Goal: Task Accomplishment & Management: Complete application form

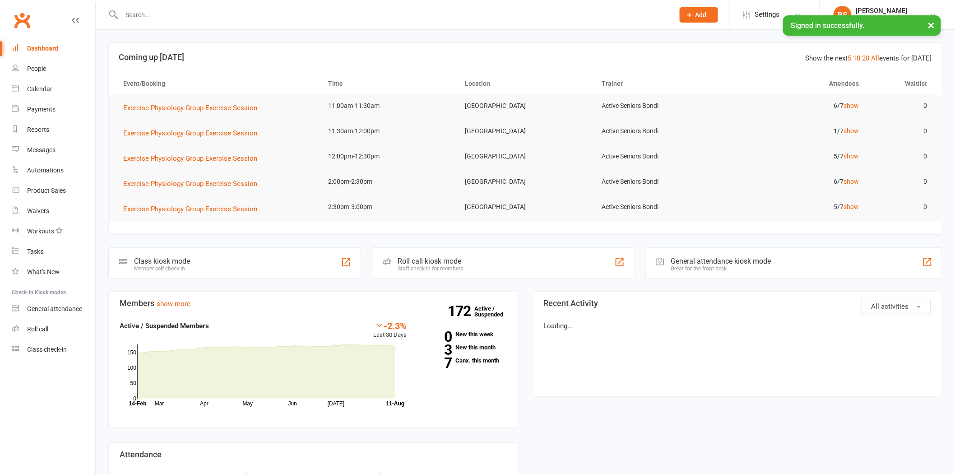
click at [193, 9] on input "text" at bounding box center [393, 15] width 549 height 13
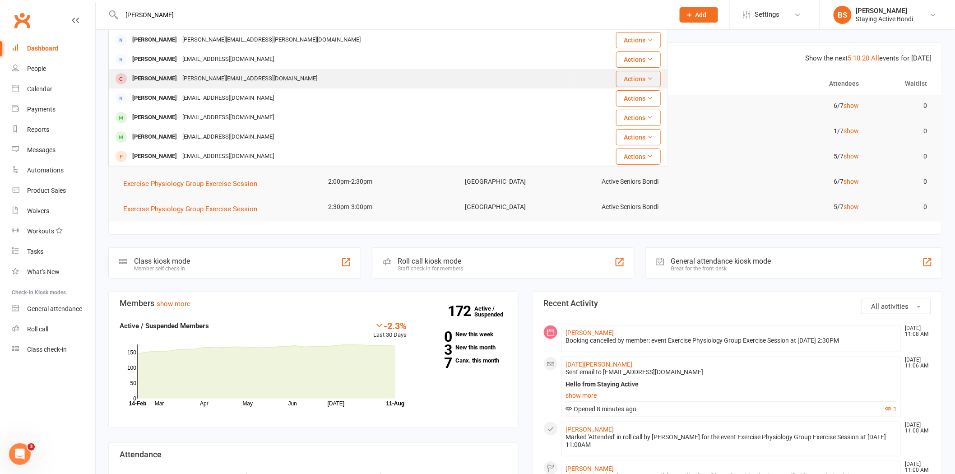
type input "[PERSON_NAME]"
click at [180, 75] on div "[PERSON_NAME][EMAIL_ADDRESS][DOMAIN_NAME]" at bounding box center [250, 78] width 140 height 13
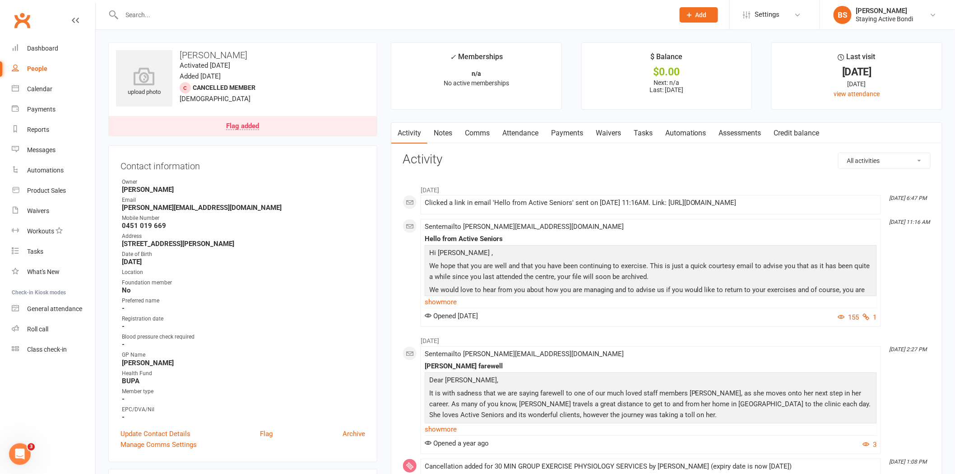
click at [444, 133] on link "Notes" at bounding box center [442, 133] width 31 height 21
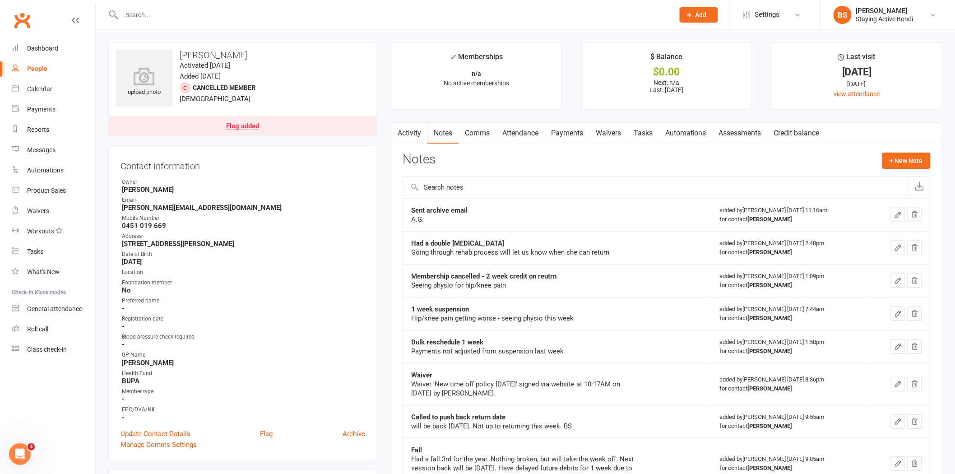
click at [250, 127] on div "Flag added" at bounding box center [242, 126] width 33 height 7
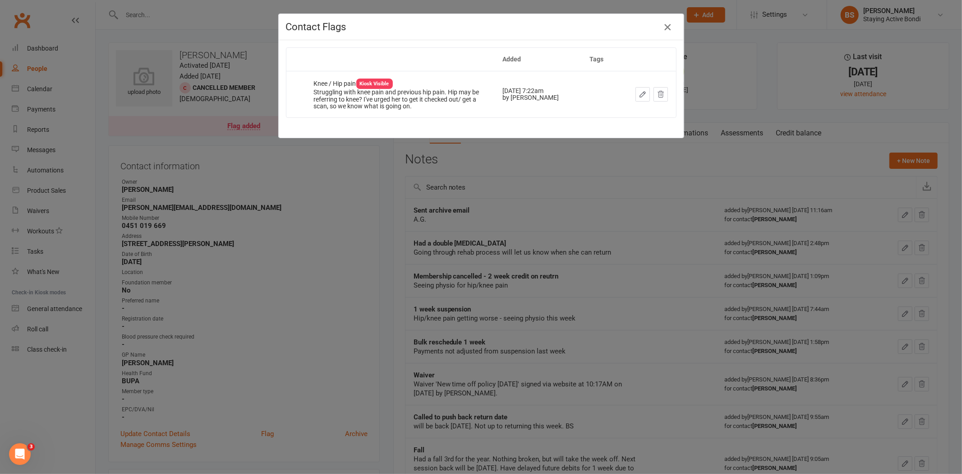
click at [664, 26] on icon "button" at bounding box center [667, 27] width 11 height 11
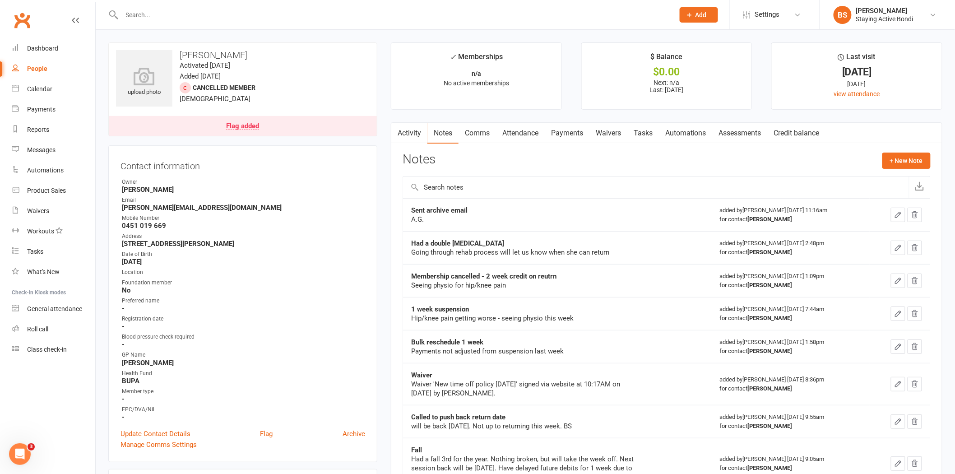
click at [740, 134] on link "Assessments" at bounding box center [739, 133] width 55 height 21
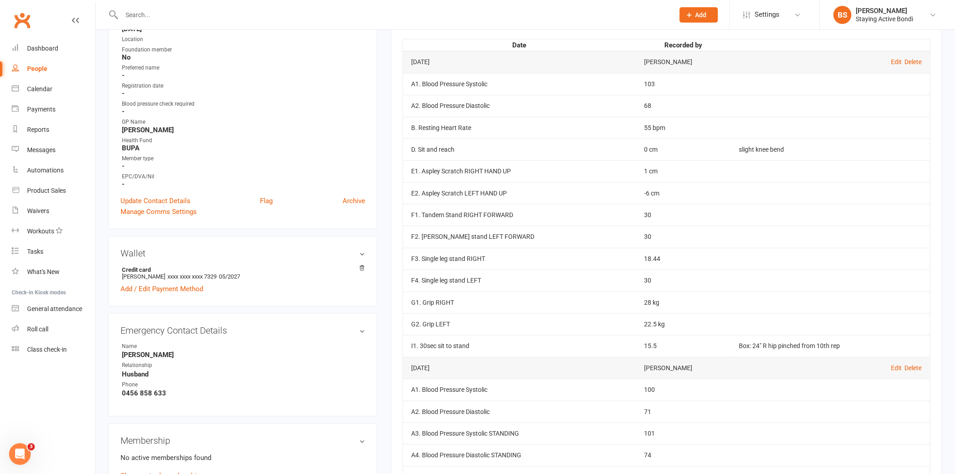
scroll to position [250, 0]
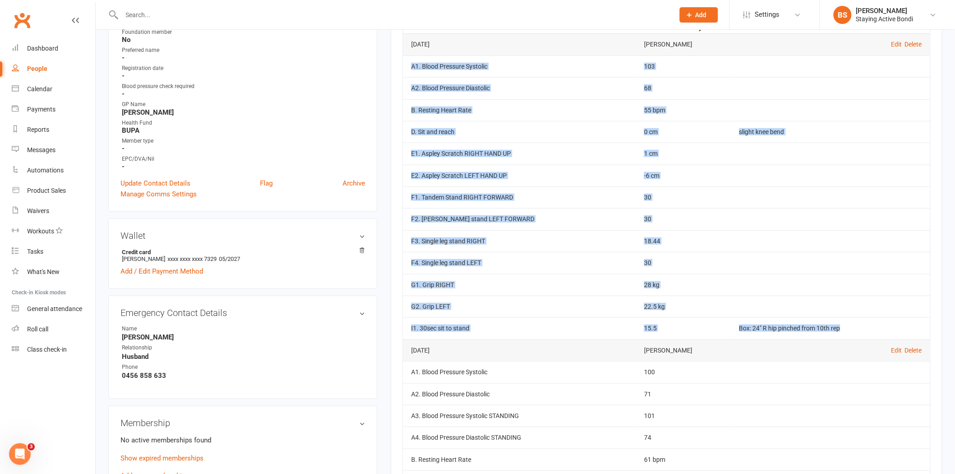
drag, startPoint x: 409, startPoint y: 64, endPoint x: 849, endPoint y: 338, distance: 518.7
click at [849, 338] on tbody "[DATE] [PERSON_NAME] Edit Delete A1. Blood Pressure Systolic 103 A2. Blood Pres…" at bounding box center [666, 185] width 527 height 305
copy tbody "A1. Blood Pressure Systolic 103 A2. Blood Pressure Diastolic 68 B. Resting Hear…"
click at [524, 335] on td "I1. 30sec sit to stand" at bounding box center [519, 328] width 233 height 22
click at [528, 312] on td "G2. Grip LEFT" at bounding box center [519, 307] width 233 height 22
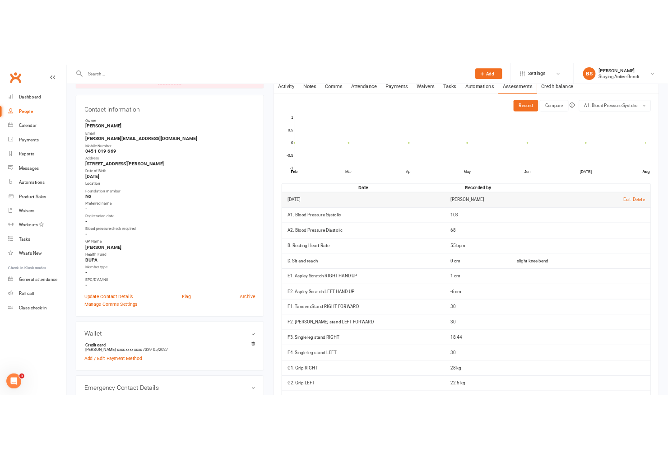
scroll to position [0, 0]
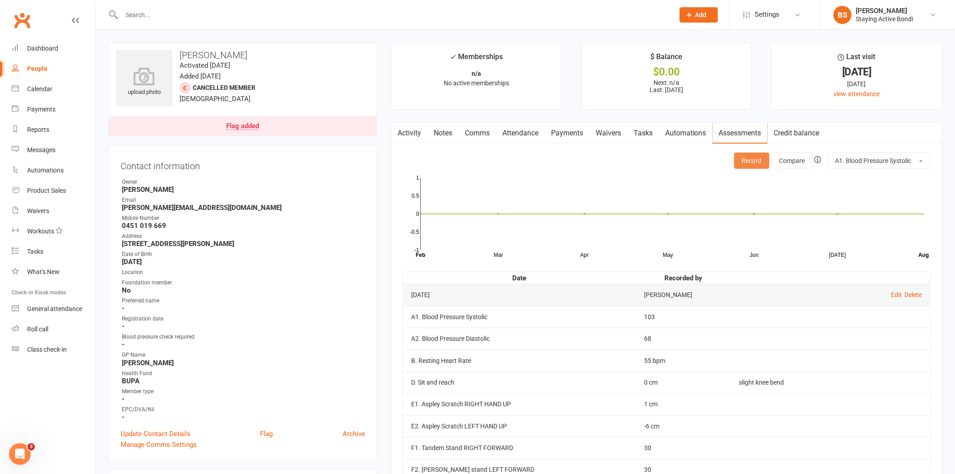
click at [744, 157] on button "Record" at bounding box center [751, 161] width 35 height 16
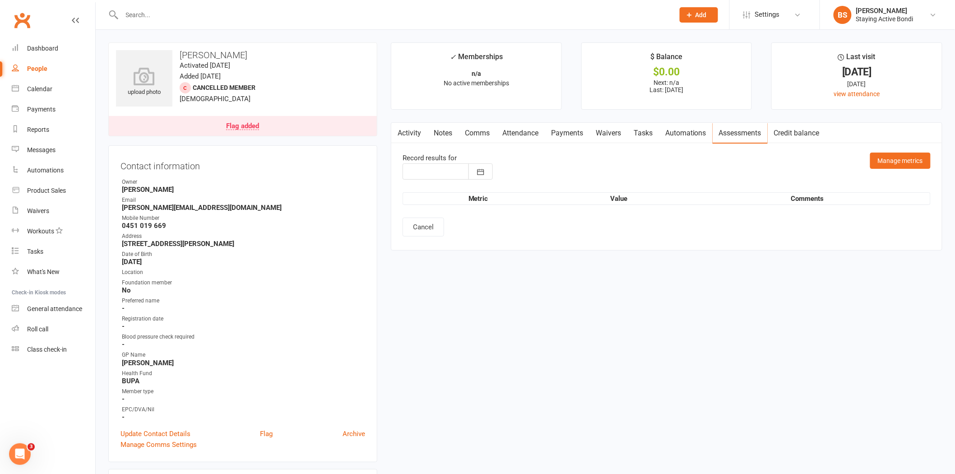
type input "[DATE]"
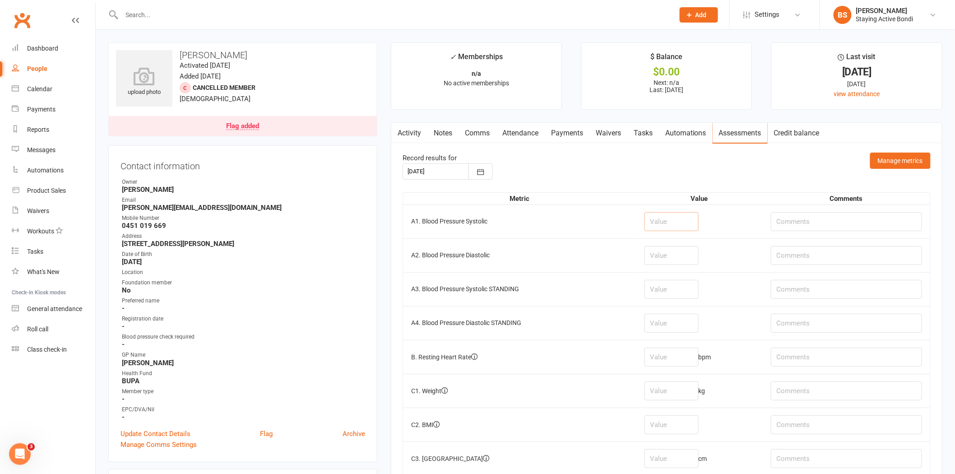
click at [688, 225] on input "number" at bounding box center [671, 221] width 54 height 19
type input "112"
click at [688, 258] on input "number" at bounding box center [671, 255] width 54 height 19
type input "69"
click at [674, 286] on input "number" at bounding box center [671, 289] width 54 height 19
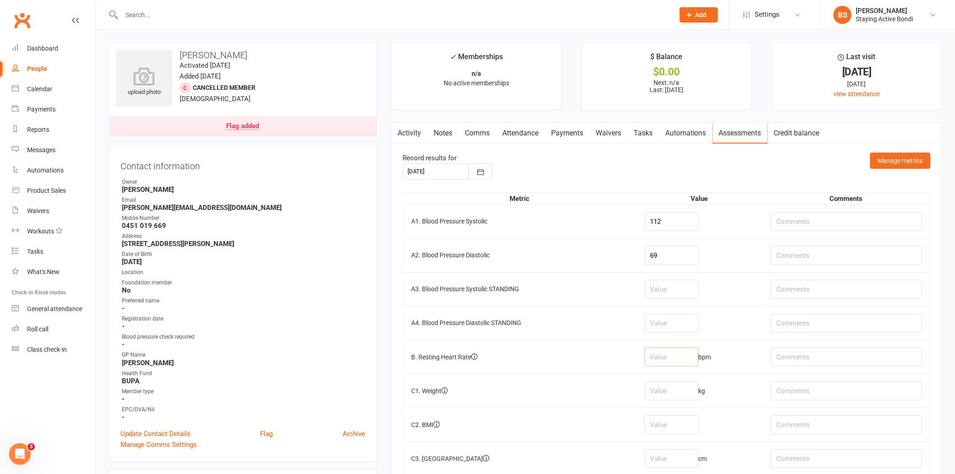
click at [670, 351] on input "number" at bounding box center [671, 356] width 54 height 19
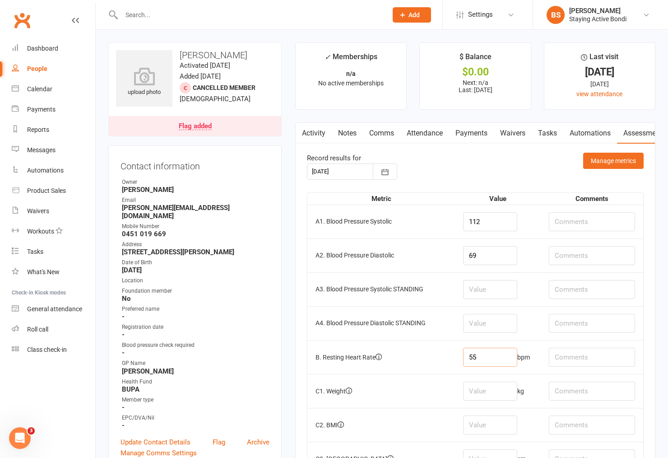
type input "55"
click at [420, 228] on td "A1. Blood Pressure Systolic" at bounding box center [381, 221] width 148 height 34
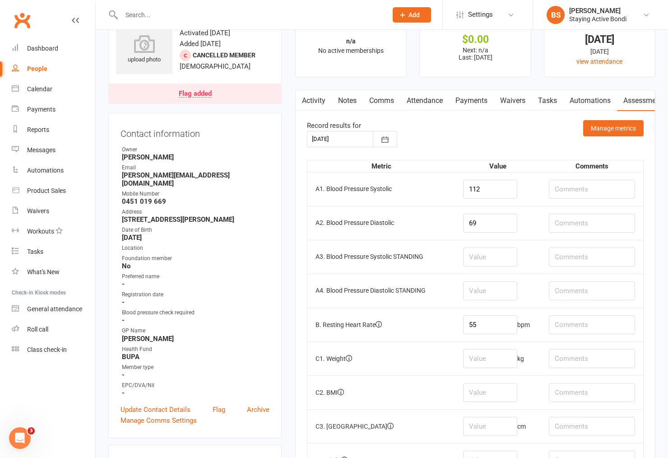
scroll to position [50, 0]
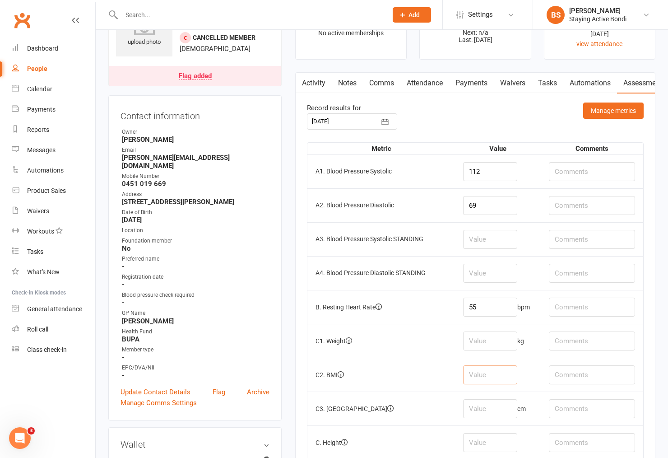
click at [489, 371] on input "number" at bounding box center [490, 374] width 54 height 19
click at [489, 412] on input "number" at bounding box center [490, 408] width 54 height 19
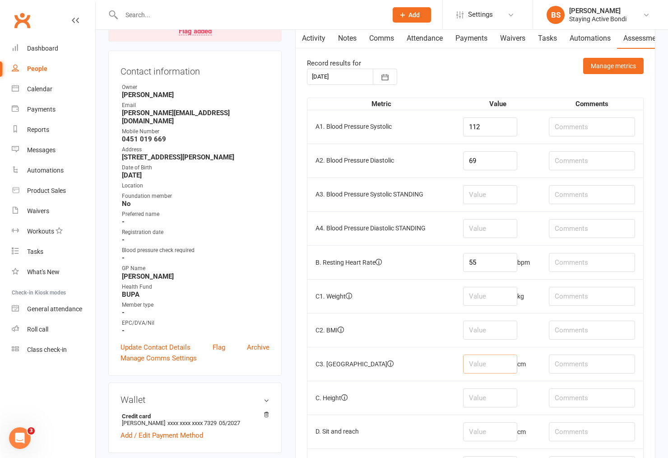
scroll to position [150, 0]
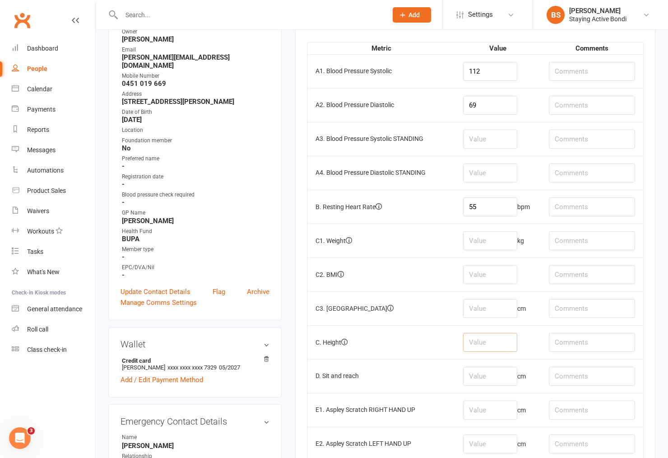
click at [490, 339] on input "number" at bounding box center [490, 342] width 54 height 19
click at [472, 234] on input "number" at bounding box center [490, 240] width 54 height 19
type input "57.5"
click at [476, 278] on input "number" at bounding box center [490, 274] width 54 height 19
click at [472, 314] on input "number" at bounding box center [490, 308] width 54 height 19
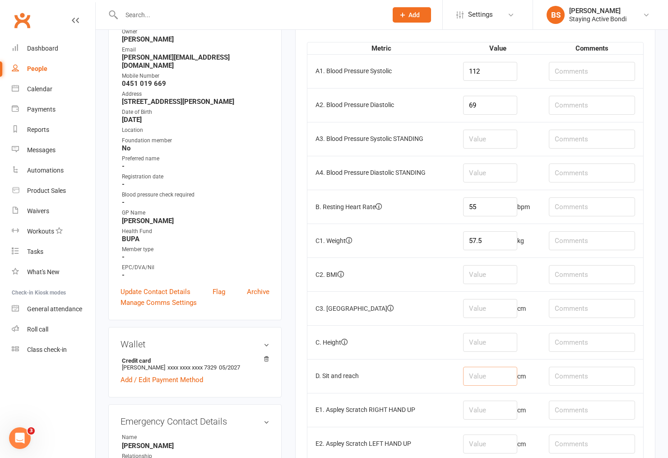
click at [486, 370] on input "number" at bounding box center [490, 375] width 54 height 19
type input "-22"
click at [565, 376] on input "text" at bounding box center [592, 375] width 86 height 19
type input "same bilat. felt in [GEOGRAPHIC_DATA]"
click at [507, 415] on input "number" at bounding box center [490, 409] width 54 height 19
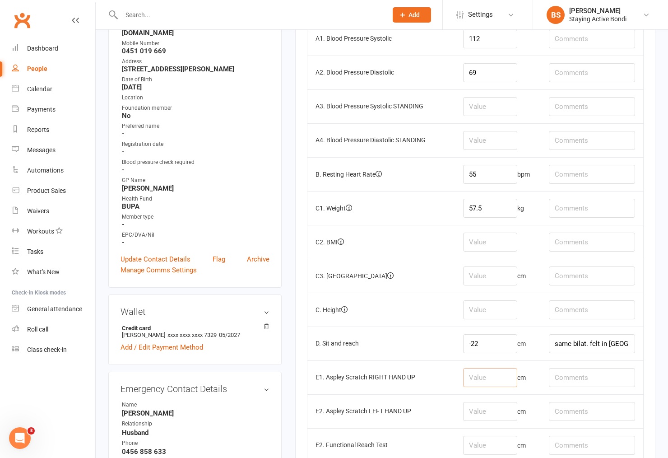
scroll to position [200, 0]
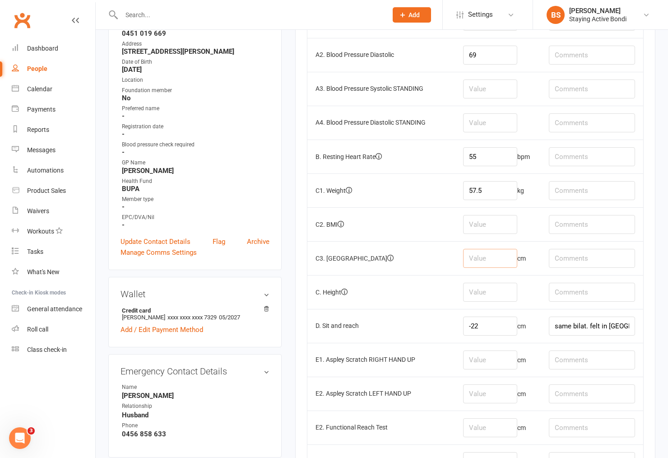
click at [510, 258] on input "number" at bounding box center [490, 258] width 54 height 19
click at [389, 296] on td "C. Height" at bounding box center [381, 292] width 148 height 34
click at [483, 217] on input "number" at bounding box center [490, 224] width 54 height 19
click at [491, 267] on input "number" at bounding box center [490, 258] width 54 height 19
click at [486, 296] on input "number" at bounding box center [490, 291] width 54 height 19
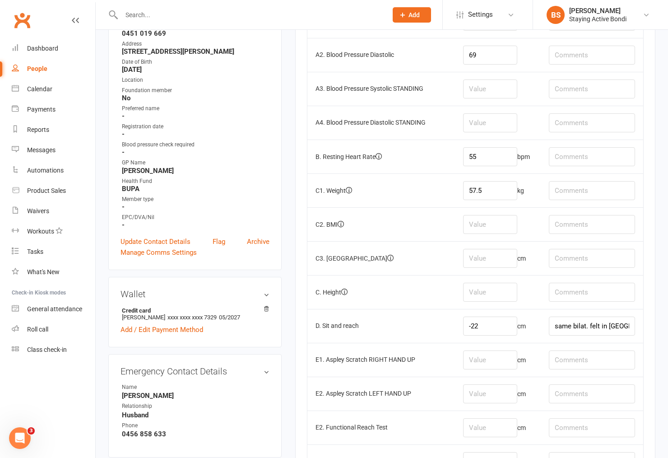
drag, startPoint x: 497, startPoint y: 304, endPoint x: 499, endPoint y: 365, distance: 61.0
click at [497, 303] on td at bounding box center [498, 292] width 86 height 34
drag, startPoint x: 493, startPoint y: 355, endPoint x: 525, endPoint y: 363, distance: 32.5
click at [495, 356] on input "number" at bounding box center [490, 359] width 54 height 19
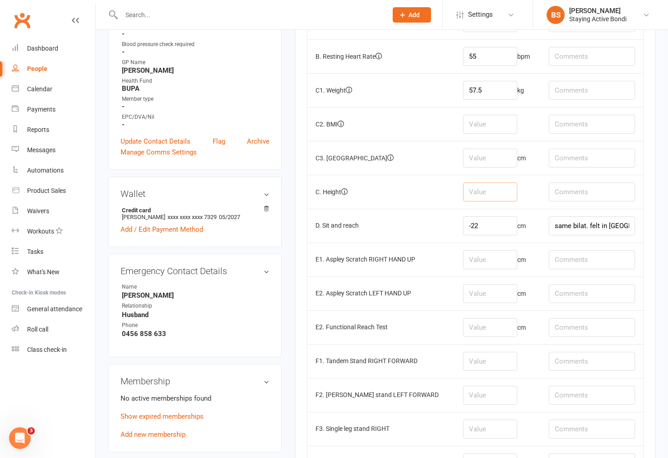
click at [481, 196] on input "number" at bounding box center [490, 191] width 54 height 19
click at [489, 164] on input "number" at bounding box center [490, 157] width 54 height 19
type input "73.5"
click at [504, 196] on input "number" at bounding box center [490, 191] width 54 height 19
click at [489, 264] on input "number" at bounding box center [490, 259] width 54 height 19
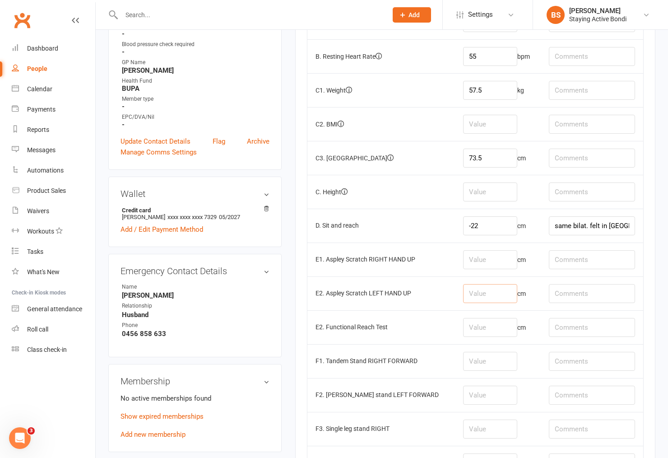
click at [493, 291] on input "number" at bounding box center [490, 293] width 54 height 19
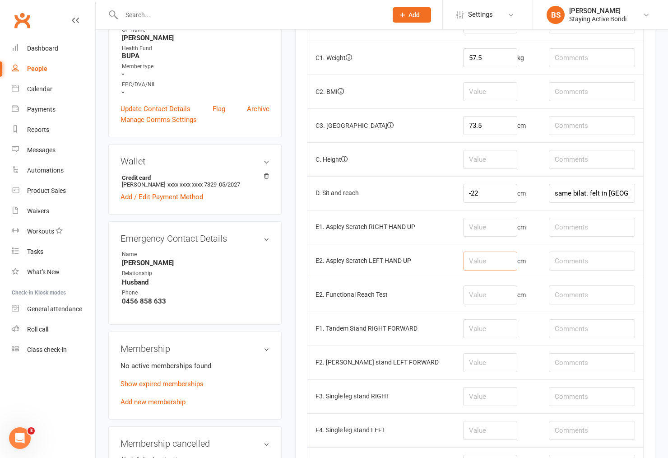
scroll to position [351, 0]
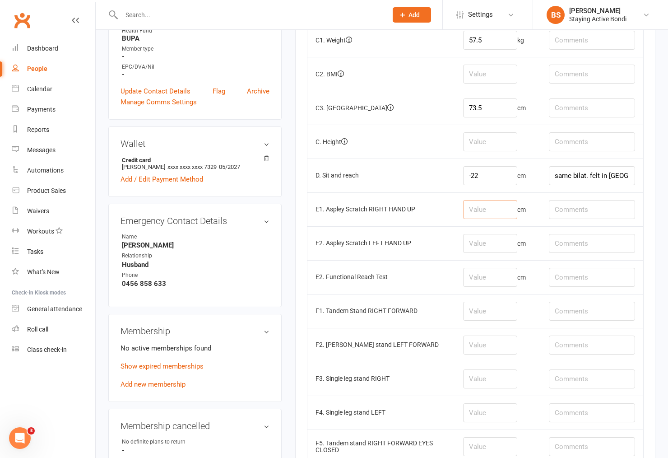
click at [495, 206] on input "number" at bounding box center [490, 209] width 54 height 19
click at [520, 234] on td "cm" at bounding box center [498, 243] width 86 height 34
click at [508, 250] on input "number" at bounding box center [490, 243] width 54 height 19
click at [506, 286] on input "number" at bounding box center [490, 277] width 54 height 19
click at [478, 206] on input "number" at bounding box center [490, 209] width 54 height 19
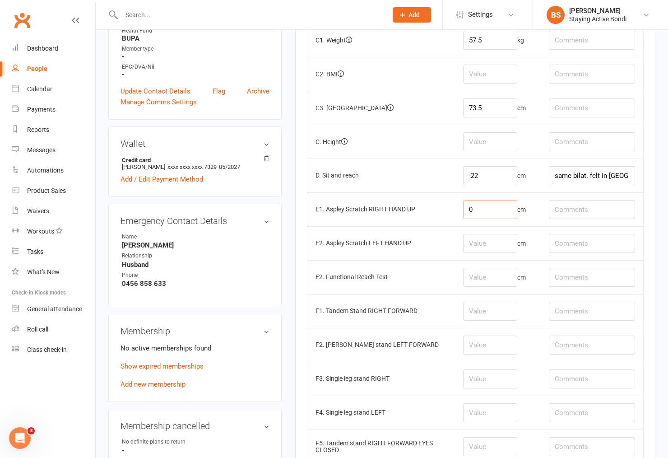
type input "0"
click at [473, 250] on input "number" at bounding box center [490, 243] width 54 height 19
type input "-6"
click at [501, 274] on input "number" at bounding box center [490, 277] width 54 height 19
click at [490, 312] on input "number" at bounding box center [490, 310] width 54 height 19
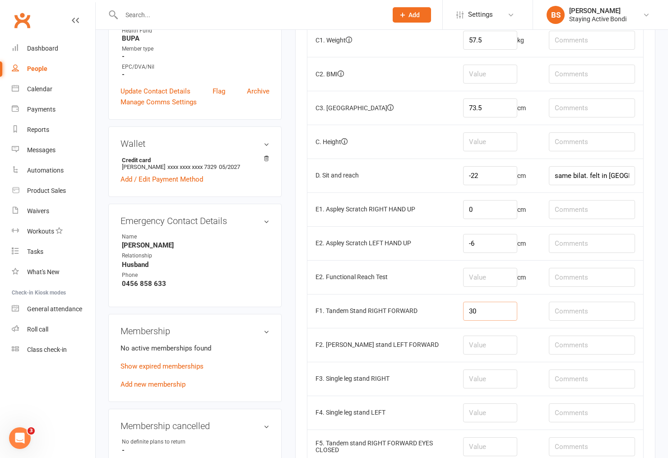
type input "30"
click at [486, 345] on input "number" at bounding box center [490, 344] width 54 height 19
type input "30"
click at [493, 383] on input "number" at bounding box center [490, 378] width 54 height 19
type input "30"
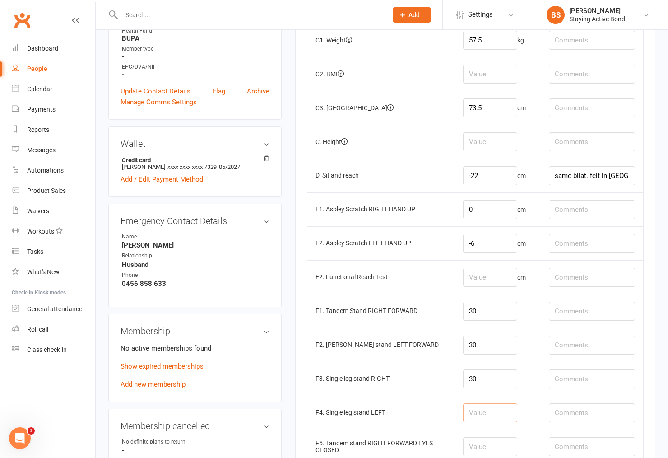
click at [488, 416] on input "number" at bounding box center [490, 412] width 54 height 19
type input "15.4"
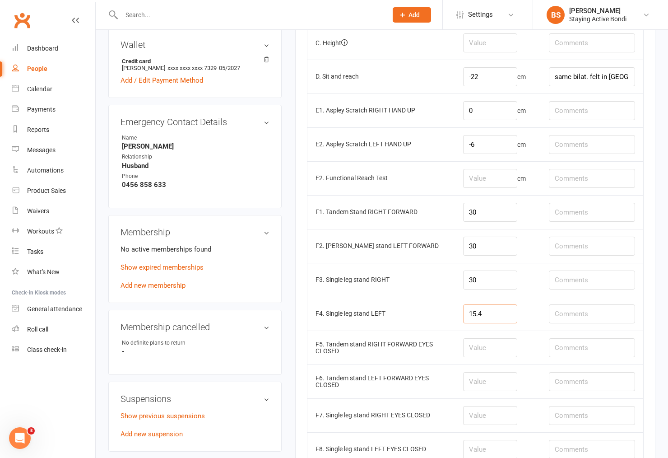
scroll to position [451, 0]
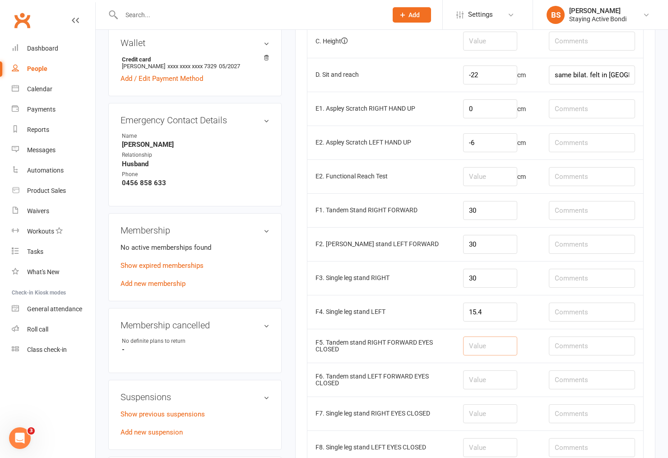
click at [492, 351] on input "number" at bounding box center [490, 345] width 54 height 19
type input "4.2"
click at [508, 380] on input "number" at bounding box center [490, 379] width 54 height 19
type input "2.6"
click at [479, 415] on input "number" at bounding box center [490, 413] width 54 height 19
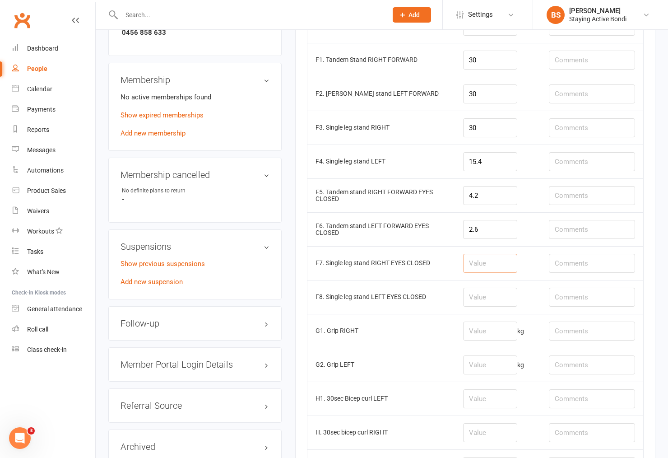
scroll to position [702, 0]
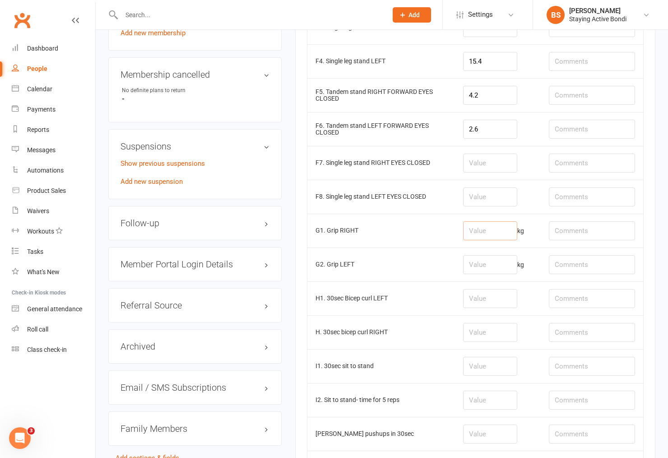
click at [491, 232] on input "number" at bounding box center [490, 230] width 54 height 19
type input "28.8"
click at [481, 269] on input "number" at bounding box center [490, 264] width 54 height 19
click at [489, 262] on input "number" at bounding box center [490, 264] width 54 height 19
type input "23.4"
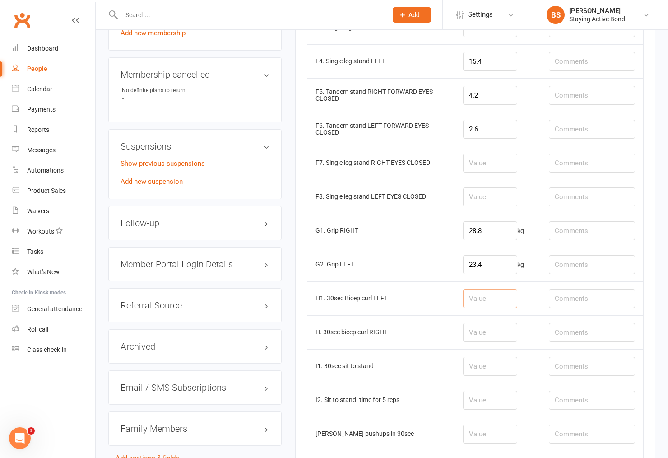
click at [490, 298] on input "number" at bounding box center [490, 298] width 54 height 19
click at [486, 298] on input "number" at bounding box center [490, 298] width 54 height 19
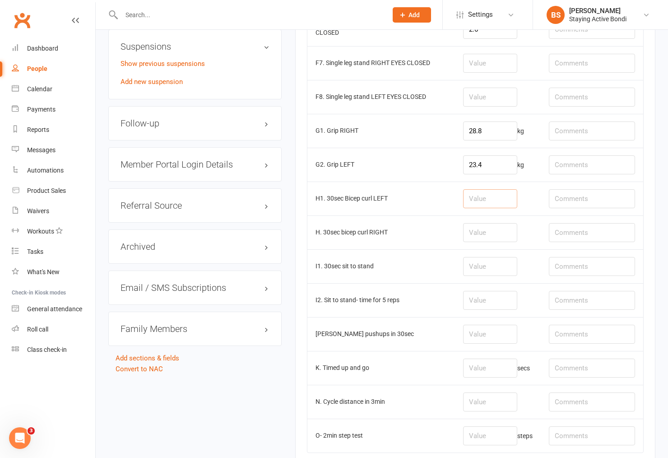
scroll to position [802, 0]
click at [475, 272] on input "number" at bounding box center [490, 265] width 54 height 19
type input "15"
click at [608, 270] on input "text" at bounding box center [592, 265] width 86 height 19
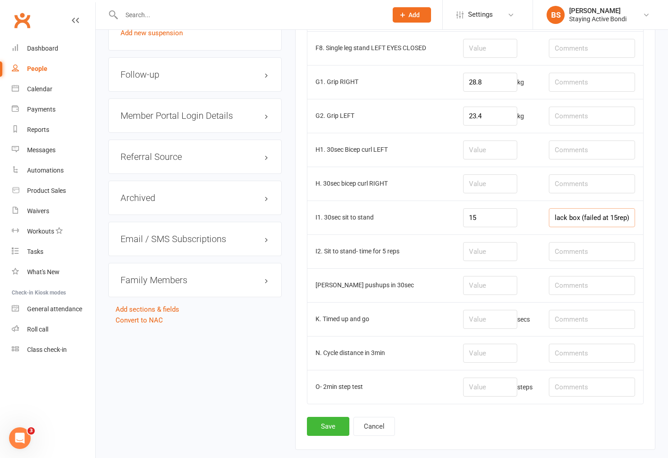
scroll to position [903, 0]
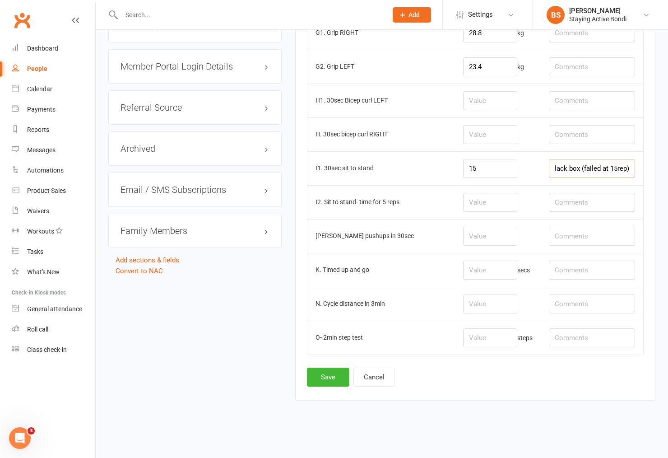
type input "24inch black box (failed at 15rep)"
drag, startPoint x: 512, startPoint y: 309, endPoint x: 519, endPoint y: 270, distance: 39.5
click at [512, 307] on input "number" at bounding box center [490, 303] width 54 height 19
drag, startPoint x: 258, startPoint y: 359, endPoint x: 258, endPoint y: 342, distance: 17.2
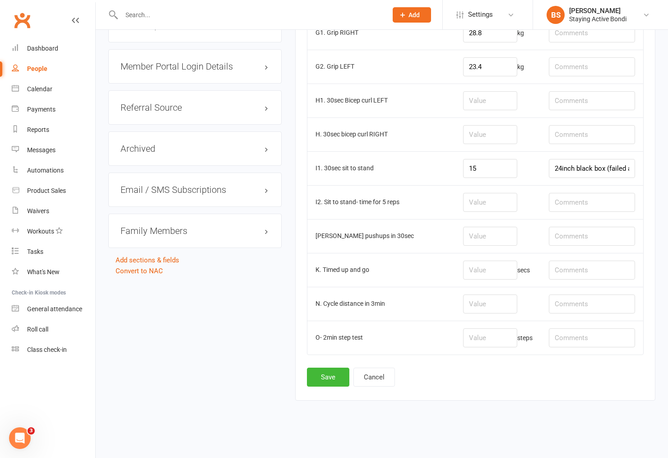
click at [443, 223] on td "[PERSON_NAME] pushups in 30sec" at bounding box center [381, 236] width 148 height 34
click at [326, 377] on button "Save" at bounding box center [328, 376] width 42 height 19
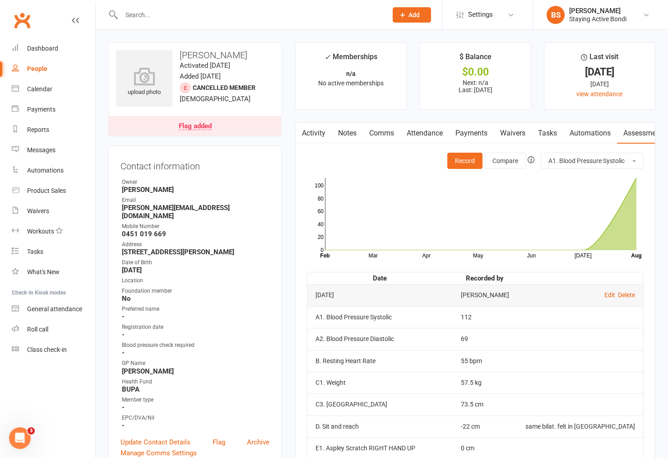
click at [236, 9] on input "text" at bounding box center [250, 15] width 262 height 13
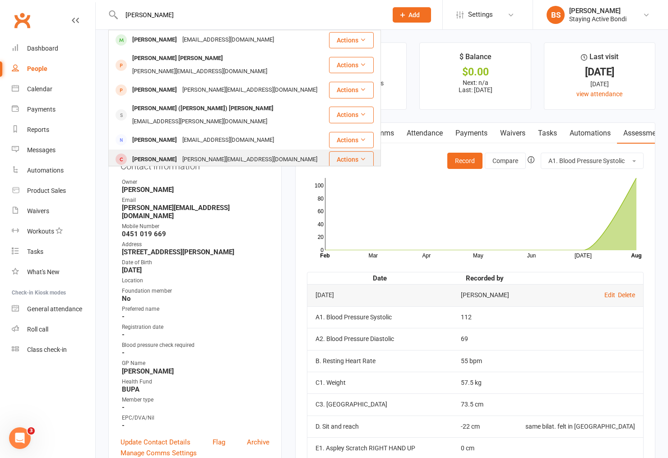
type input "[PERSON_NAME]"
click at [180, 153] on div "[PERSON_NAME][EMAIL_ADDRESS][DOMAIN_NAME]" at bounding box center [250, 159] width 140 height 13
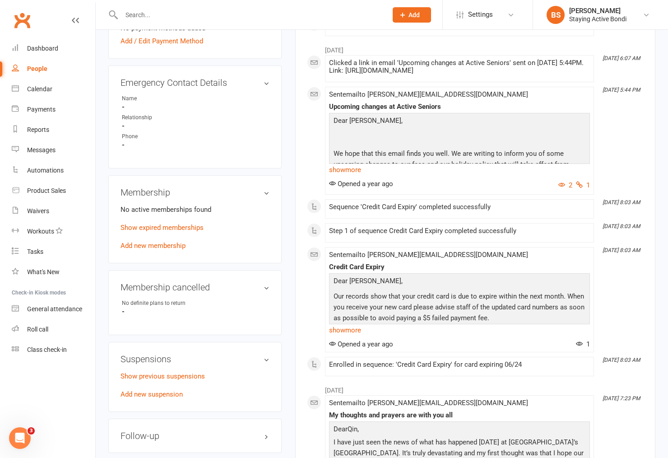
scroll to position [551, 0]
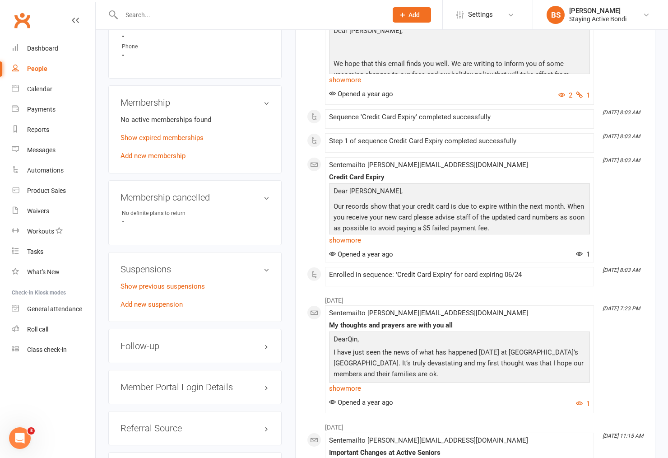
click at [163, 382] on h3 "Member Portal Login Details" at bounding box center [194, 387] width 149 height 10
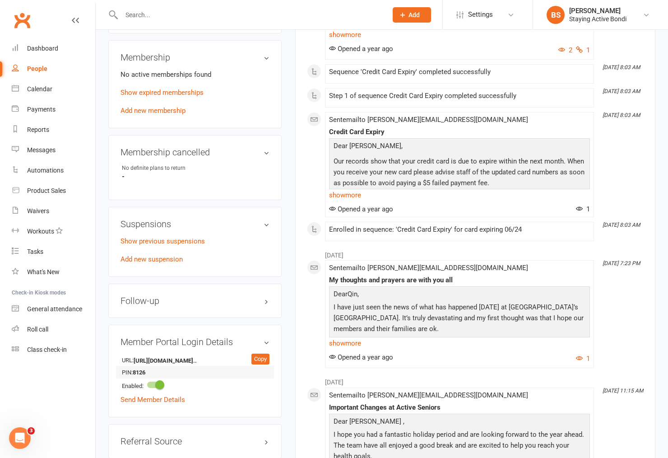
scroll to position [652, 0]
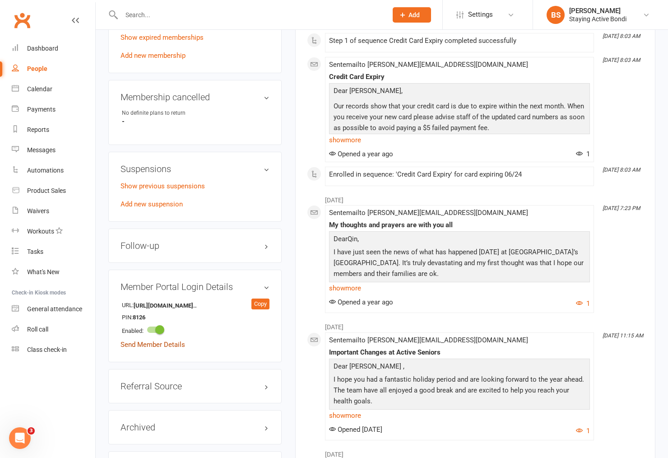
click at [164, 340] on link "Send Member Details" at bounding box center [152, 344] width 65 height 8
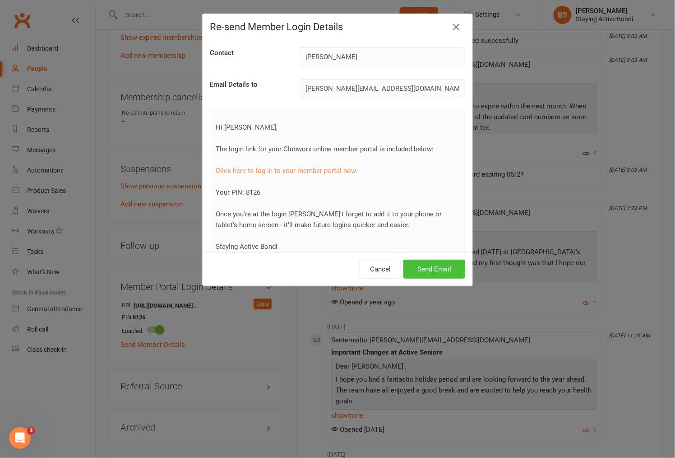
click at [440, 268] on button "Send Email" at bounding box center [434, 268] width 62 height 19
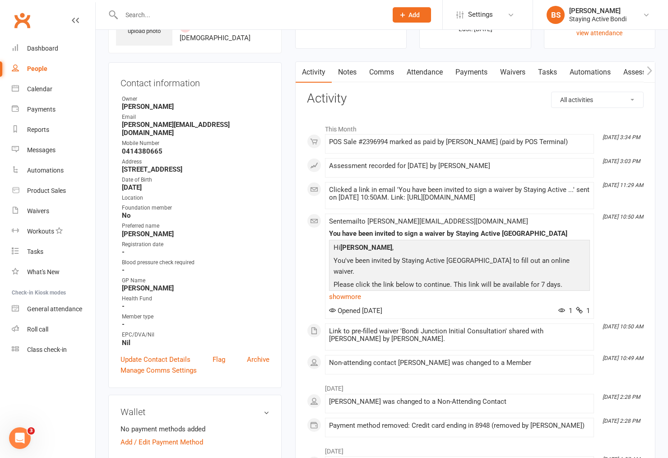
scroll to position [0, 0]
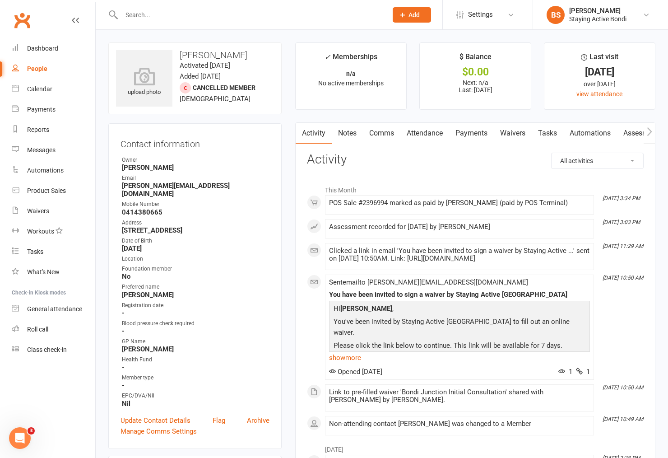
click at [352, 131] on link "Notes" at bounding box center [347, 133] width 31 height 21
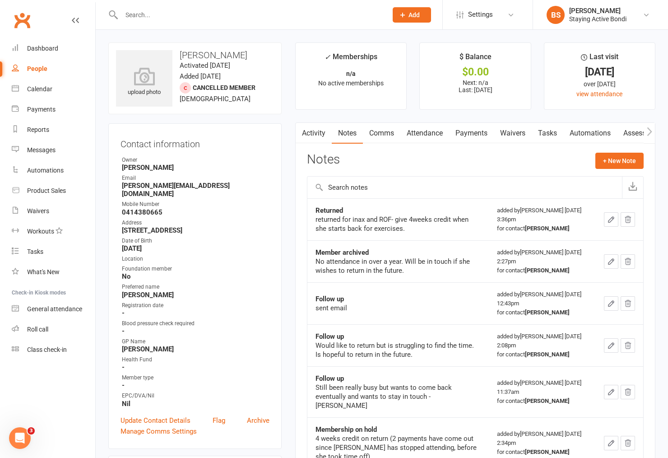
drag, startPoint x: 268, startPoint y: 218, endPoint x: 281, endPoint y: 219, distance: 12.2
click at [268, 226] on strong "[STREET_ADDRESS]" at bounding box center [196, 230] width 148 height 8
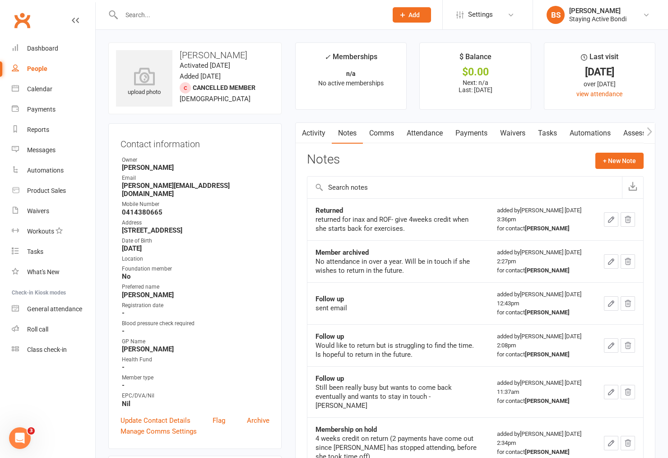
click at [373, 148] on div "Activity Notes Comms Attendance Payments Waivers Tasks Automations Assessments …" at bounding box center [475, 434] width 360 height 624
click at [352, 137] on link "Notes" at bounding box center [347, 133] width 31 height 21
click at [271, 129] on div "Contact information Owner [PERSON_NAME] Email [PERSON_NAME][EMAIL_ADDRESS][DOMA…" at bounding box center [194, 285] width 173 height 325
drag, startPoint x: 350, startPoint y: 160, endPoint x: 300, endPoint y: 159, distance: 50.1
click at [300, 159] on div "Activity Notes Comms Attendance Payments Waivers Tasks Automations Assessments …" at bounding box center [475, 434] width 360 height 624
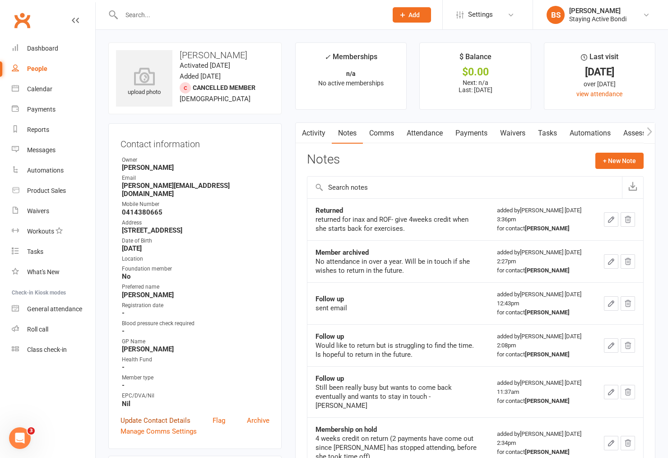
click at [163, 415] on link "Update Contact Details" at bounding box center [155, 420] width 70 height 11
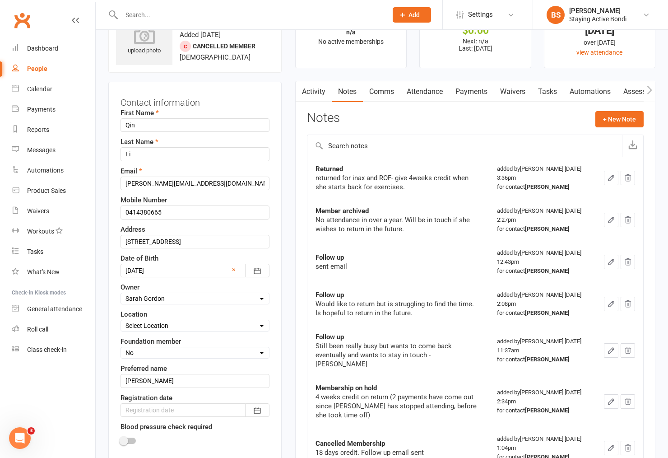
scroll to position [42, 0]
click at [181, 324] on select "Select Location [GEOGRAPHIC_DATA] [GEOGRAPHIC_DATA] Health talks" at bounding box center [195, 324] width 148 height 10
select select "0"
click at [121, 320] on select "Select Location [GEOGRAPHIC_DATA] [GEOGRAPHIC_DATA] Health talks" at bounding box center [195, 324] width 148 height 10
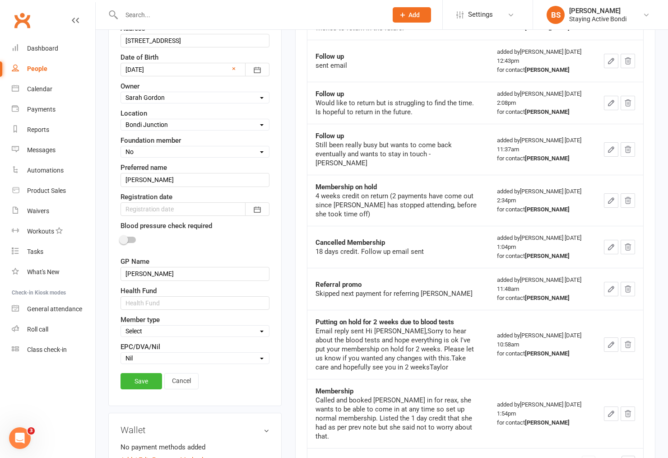
scroll to position [243, 0]
click at [165, 304] on input "text" at bounding box center [194, 303] width 149 height 14
type input "Medibank Private"
click at [177, 331] on select "Select In-centre group exercise sessions Home exercise program 1-1's only My Ag…" at bounding box center [195, 330] width 148 height 10
select select "In-centre group exercise sessions"
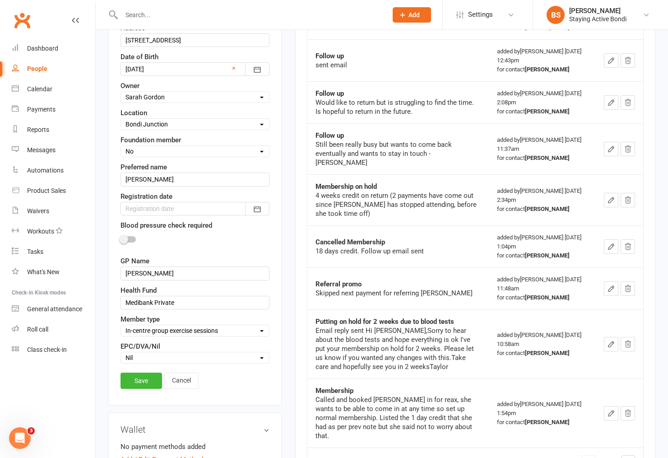
click at [121, 326] on select "Select In-centre group exercise sessions Home exercise program 1-1's only My Ag…" at bounding box center [195, 330] width 148 height 10
click at [140, 383] on link "Save" at bounding box center [141, 380] width 42 height 16
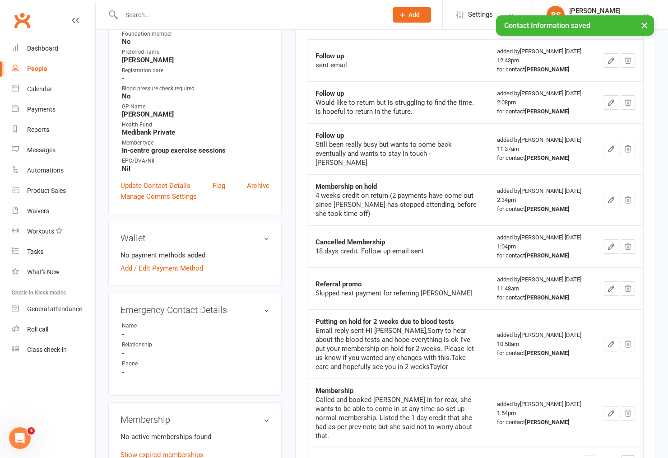
scroll to position [0, 0]
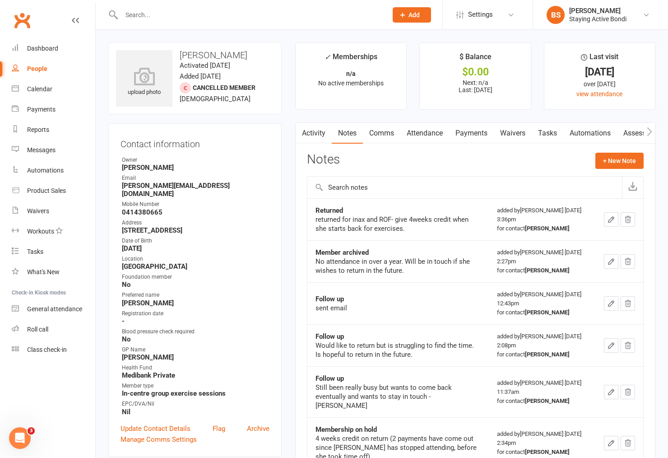
click at [412, 234] on td "Returned returned for inax and ROF- give 4weeks credit when she starts back for…" at bounding box center [397, 219] width 181 height 42
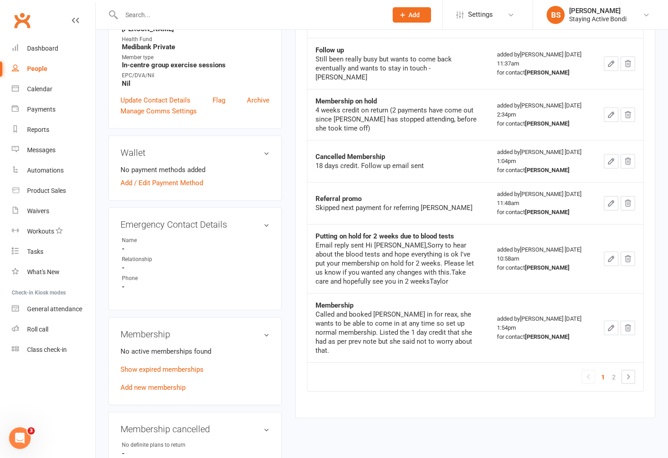
scroll to position [351, 0]
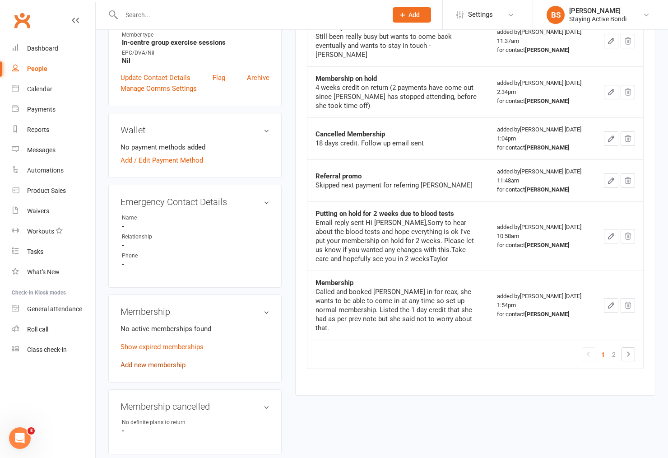
click at [153, 361] on link "Add new membership" at bounding box center [152, 365] width 65 height 8
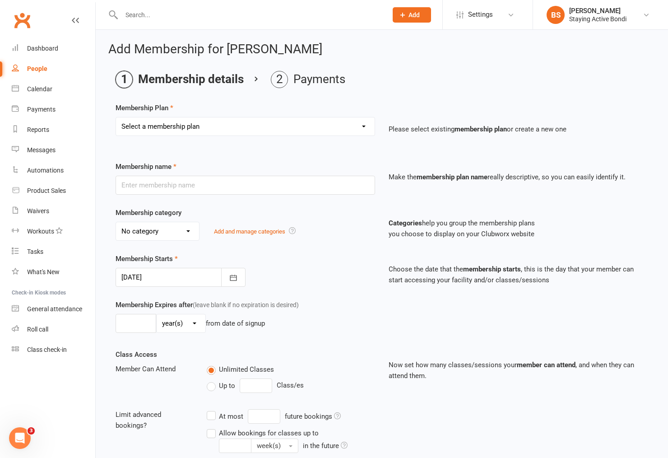
click at [285, 124] on select "Select a membership plan Create new Membership Plan 30 MIN GROUP EXERCISE PHYSI…" at bounding box center [245, 126] width 259 height 18
select select "1"
click at [116, 117] on select "Select a membership plan Create new Membership Plan 30 MIN GROUP EXERCISE PHYSI…" at bounding box center [245, 126] width 259 height 18
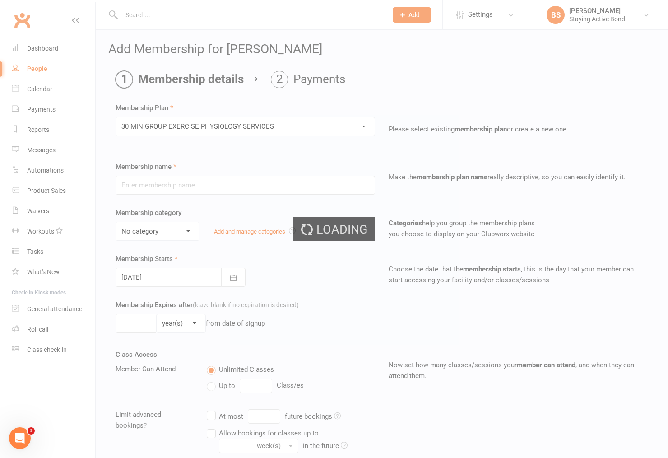
type input "30 MIN GROUP EXERCISE PHYSIOLOGY SERVICES"
select select "1"
type input "0"
type input "3"
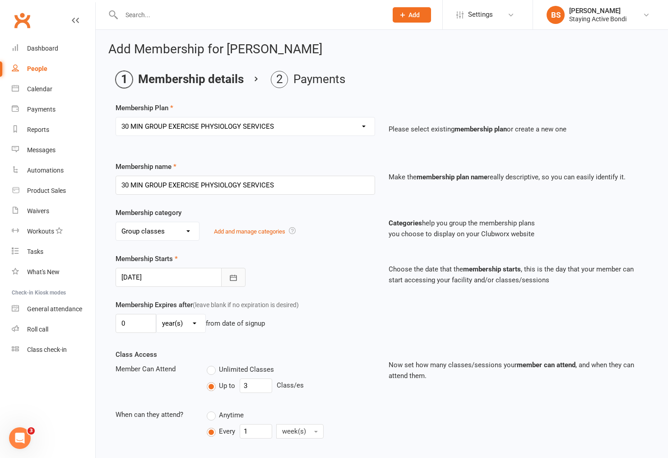
click at [237, 277] on icon "button" at bounding box center [233, 277] width 9 height 9
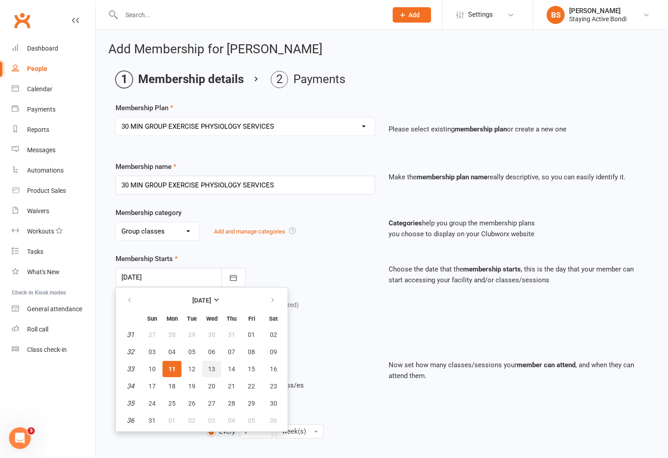
click at [203, 366] on button "13" at bounding box center [211, 369] width 19 height 16
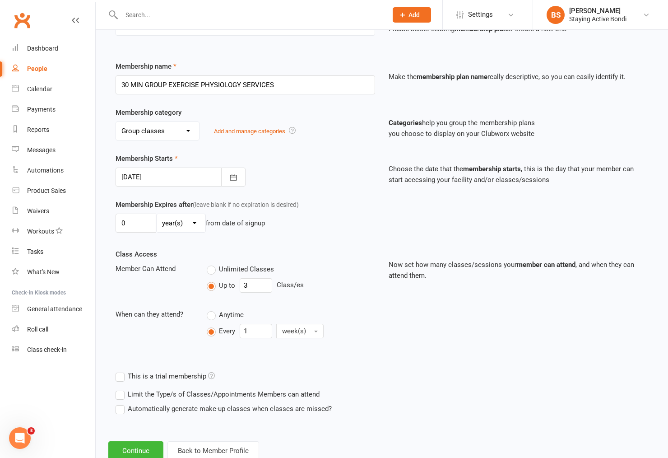
scroll to position [128, 0]
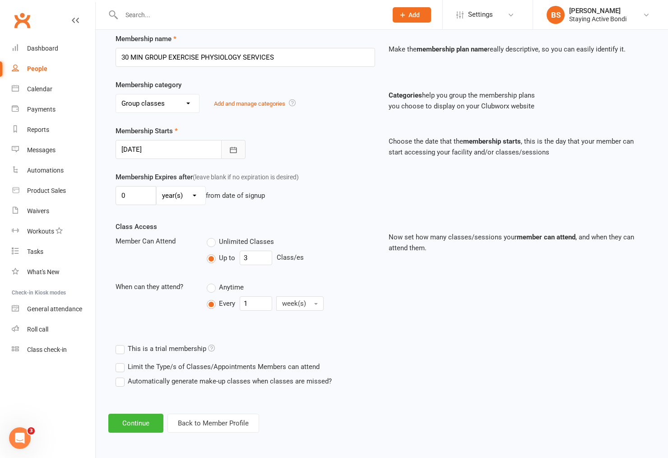
click at [241, 145] on button "button" at bounding box center [233, 149] width 24 height 19
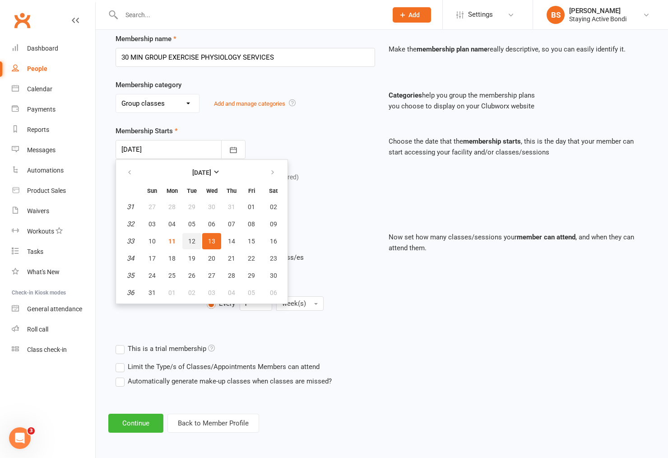
click at [189, 239] on span "12" at bounding box center [191, 240] width 7 height 7
type input "[DATE]"
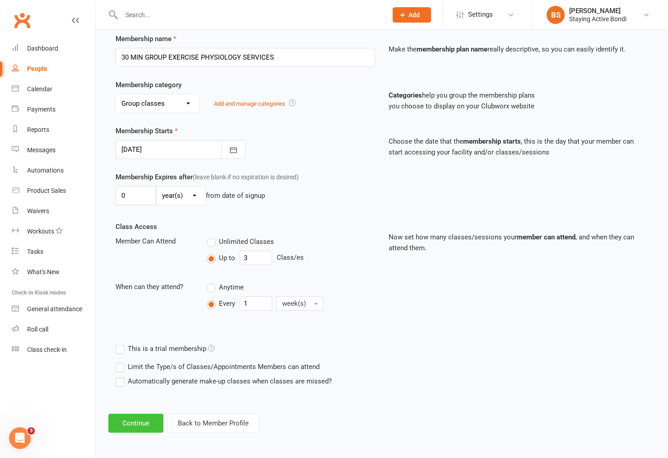
click at [143, 422] on button "Continue" at bounding box center [135, 422] width 55 height 19
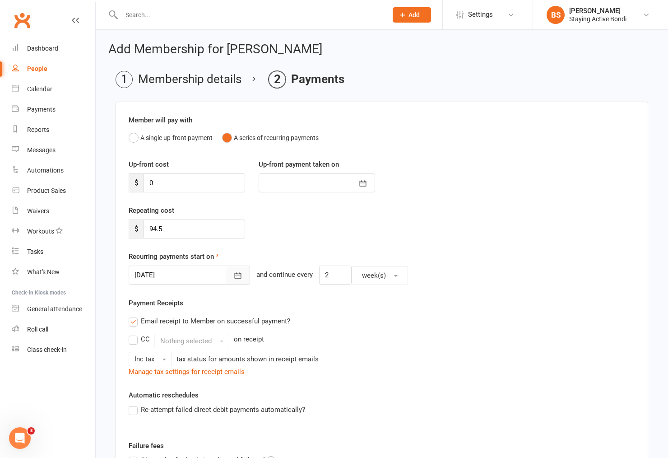
click at [233, 271] on icon "button" at bounding box center [237, 275] width 9 height 9
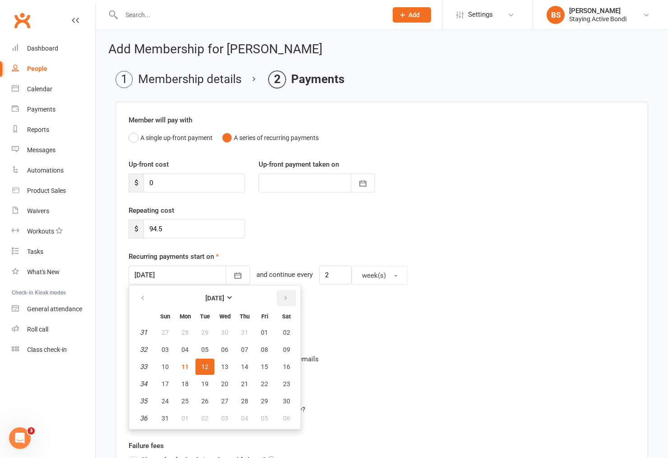
click at [282, 295] on icon "button" at bounding box center [285, 297] width 6 height 7
click at [143, 298] on icon "button" at bounding box center [142, 297] width 6 height 7
click at [282, 297] on icon "button" at bounding box center [285, 297] width 6 height 7
click at [181, 363] on span "15" at bounding box center [184, 366] width 7 height 7
type input "[DATE]"
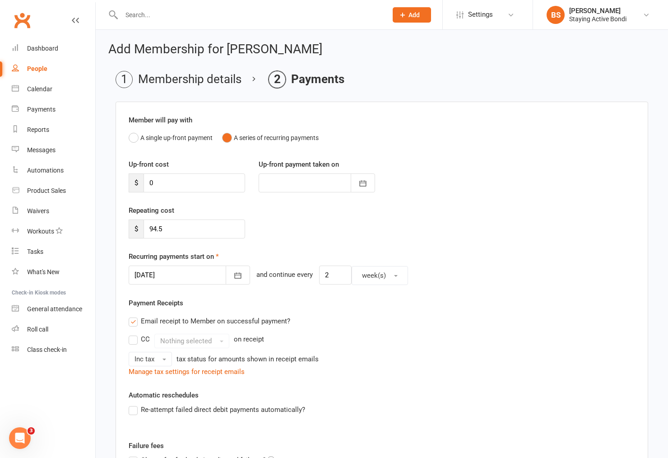
click at [381, 355] on div "Inc tax tax status for amounts shown in receipt emails" at bounding box center [382, 358] width 506 height 14
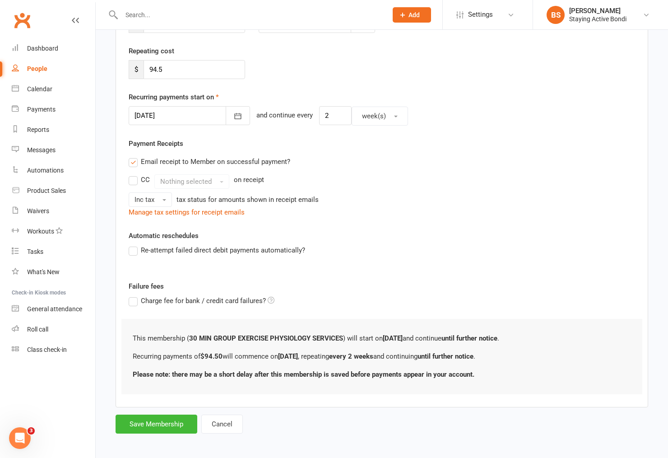
scroll to position [162, 0]
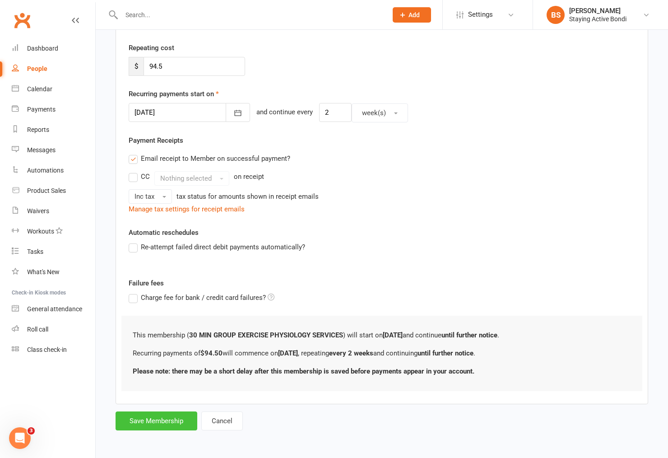
click at [161, 416] on button "Save Membership" at bounding box center [157, 420] width 82 height 19
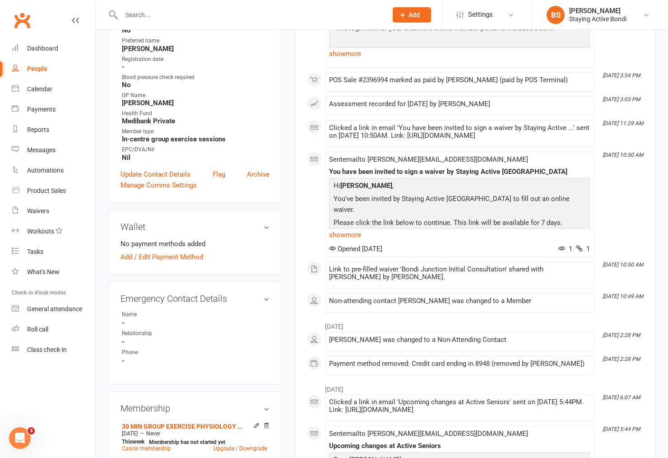
scroll to position [351, 0]
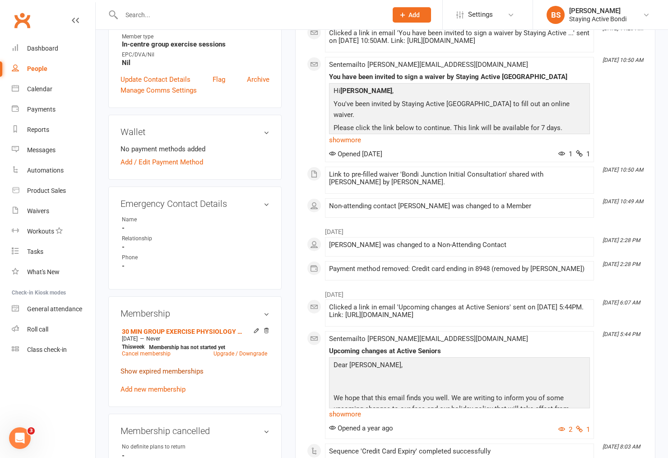
click at [152, 367] on link "Show expired memberships" at bounding box center [161, 371] width 83 height 8
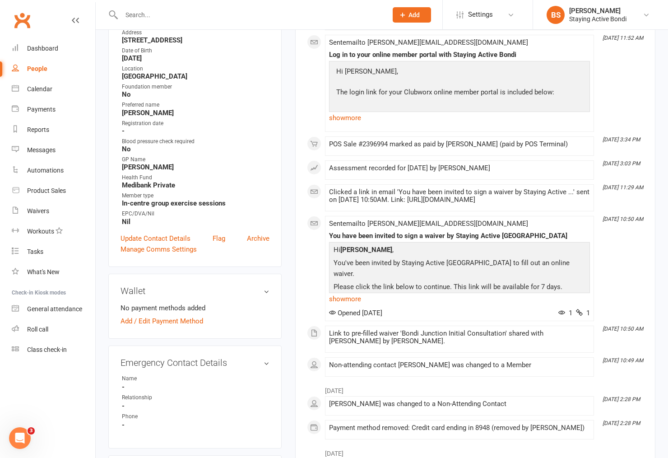
scroll to position [0, 0]
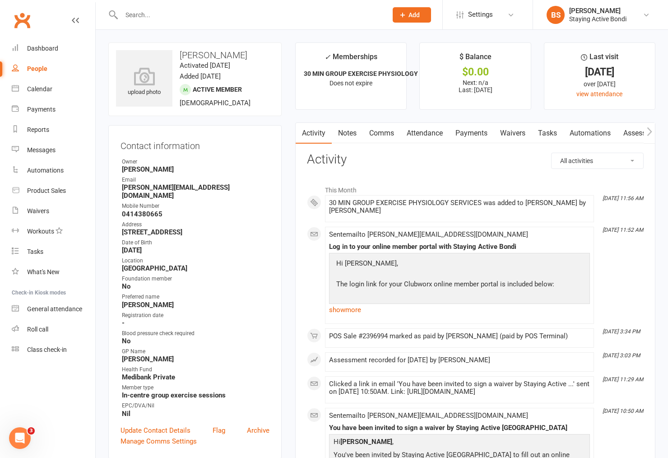
click at [350, 134] on link "Notes" at bounding box center [347, 133] width 31 height 21
